Goal: Task Accomplishment & Management: Manage account settings

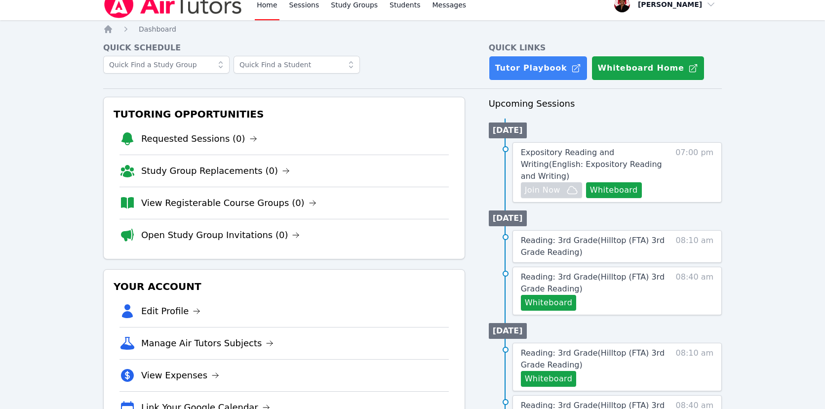
scroll to position [13, 0]
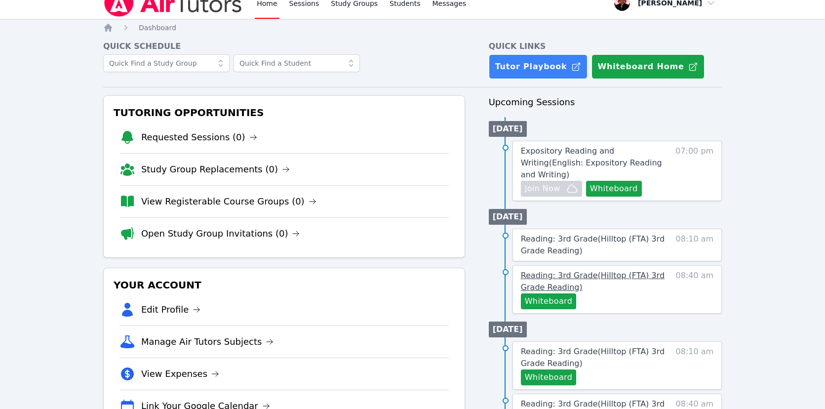
click at [629, 282] on link "Reading: 3rd Grade ( Hilltop (FTA) 3rd Grade Reading )" at bounding box center [593, 282] width 145 height 24
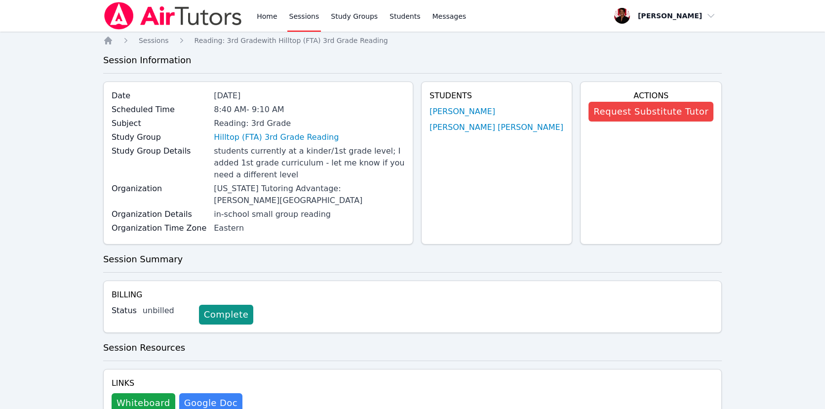
click at [310, 21] on link "Sessions" at bounding box center [304, 16] width 34 height 32
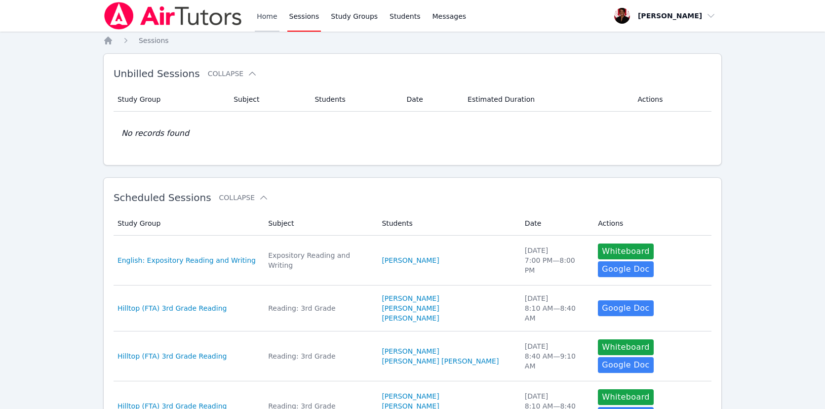
click at [273, 24] on link "Home" at bounding box center [267, 16] width 24 height 32
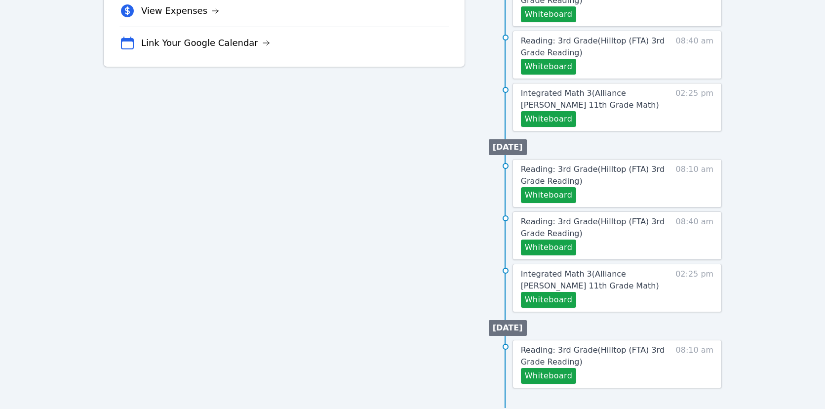
scroll to position [379, 0]
